Goal: Transaction & Acquisition: Purchase product/service

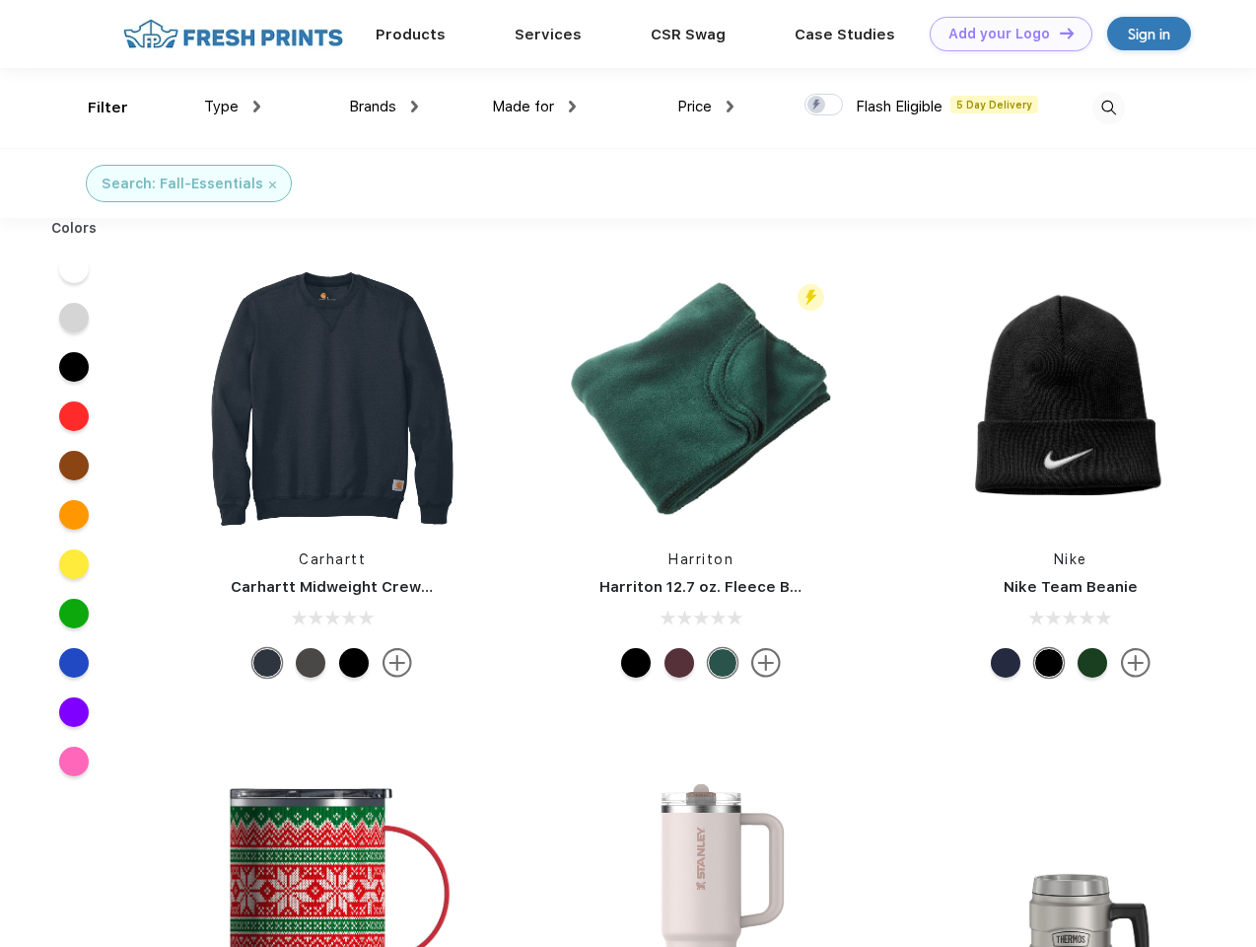
click at [1004, 34] on link "Add your Logo Design Tool" at bounding box center [1011, 34] width 163 height 35
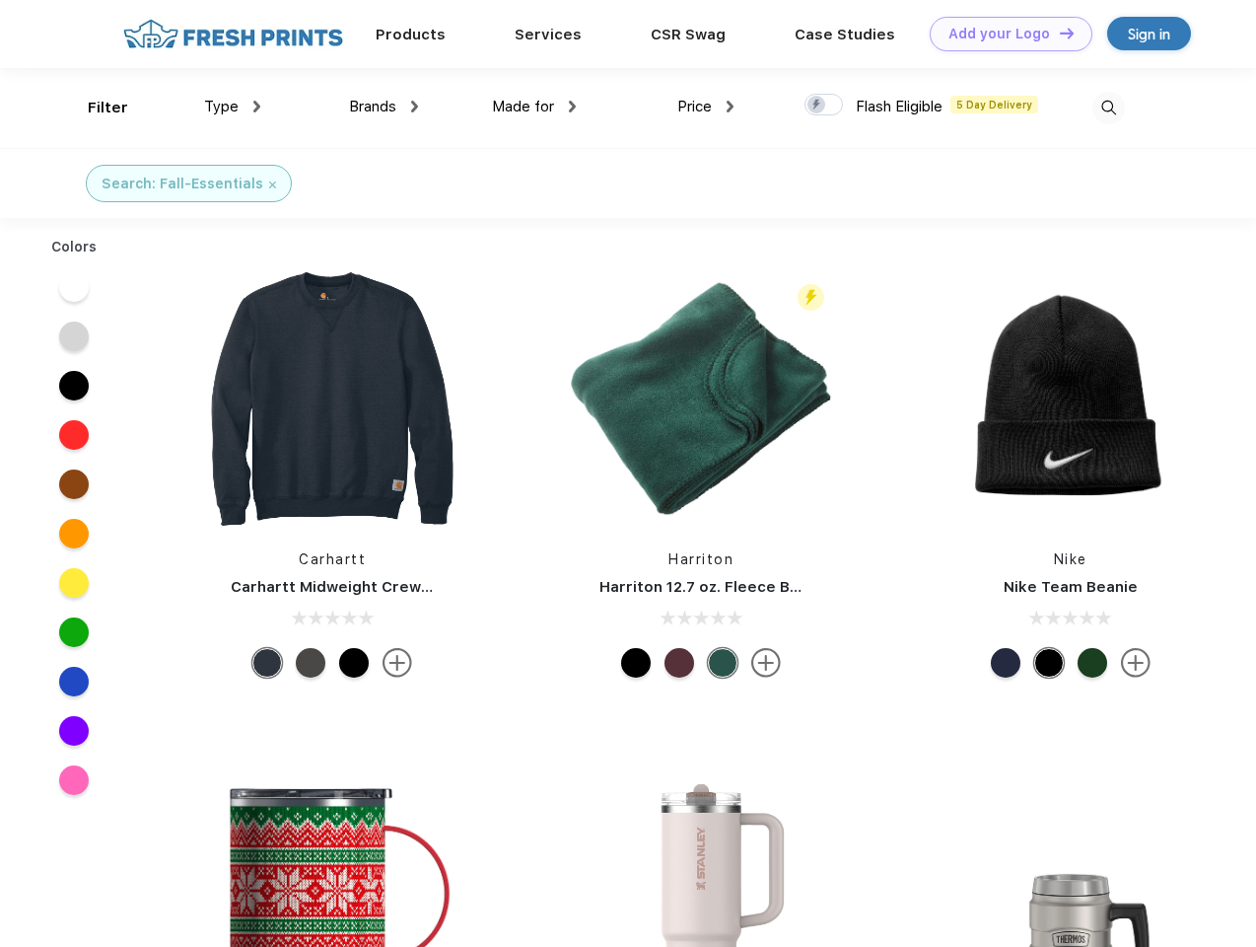
click at [0, 0] on div "Design Tool" at bounding box center [0, 0] width 0 height 0
click at [1058, 33] on link "Add your Logo Design Tool" at bounding box center [1011, 34] width 163 height 35
click at [95, 107] on div "Filter" at bounding box center [108, 108] width 40 height 23
click at [233, 106] on span "Type" at bounding box center [221, 107] width 35 height 18
click at [384, 106] on span "Brands" at bounding box center [372, 107] width 47 height 18
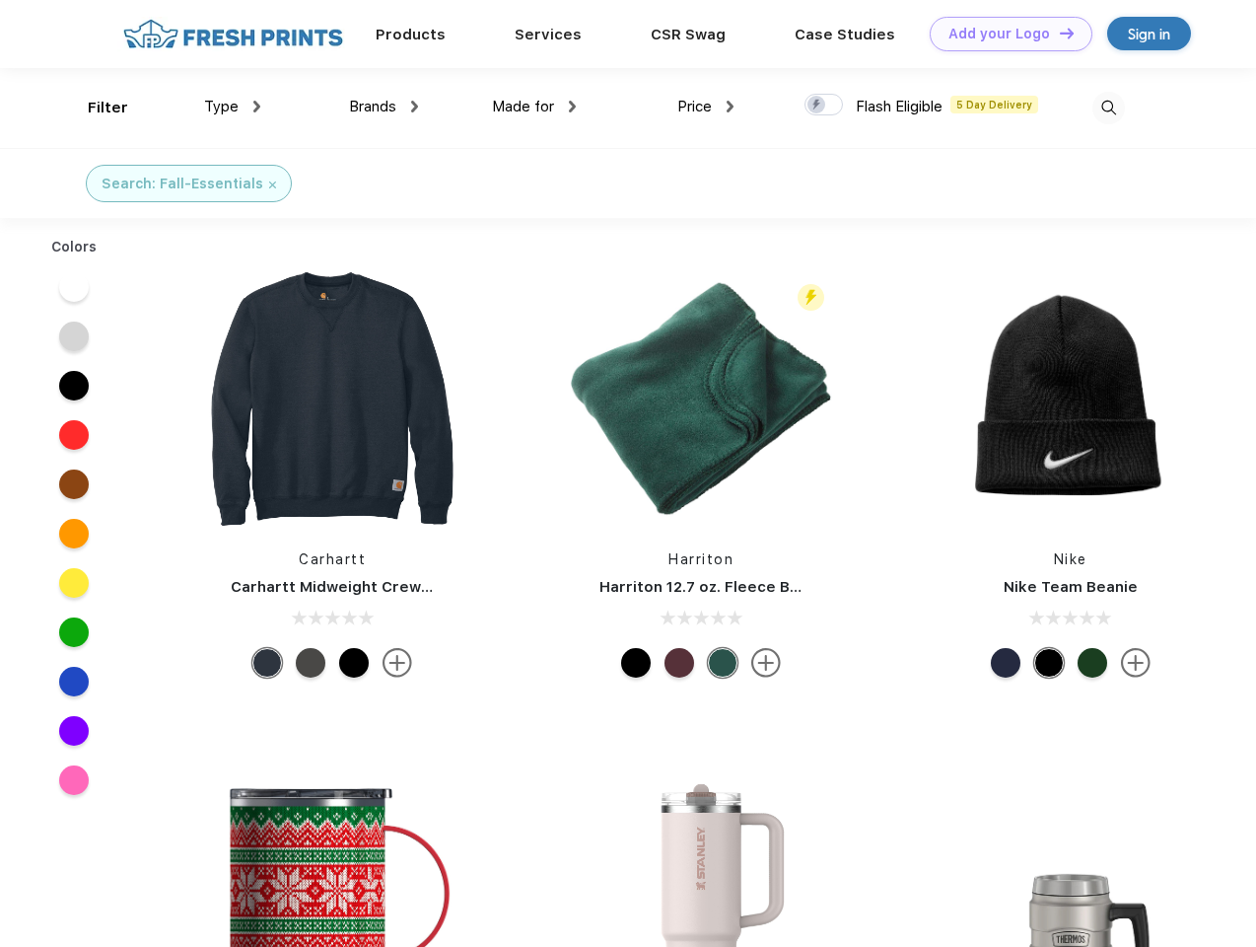
click at [534, 106] on span "Made for" at bounding box center [523, 107] width 62 height 18
click at [706, 106] on span "Price" at bounding box center [694, 107] width 35 height 18
click at [824, 106] on div at bounding box center [824, 105] width 38 height 22
click at [817, 106] on input "checkbox" at bounding box center [811, 99] width 13 height 13
click at [1108, 107] on img at bounding box center [1109, 108] width 33 height 33
